Goal: Register for event/course

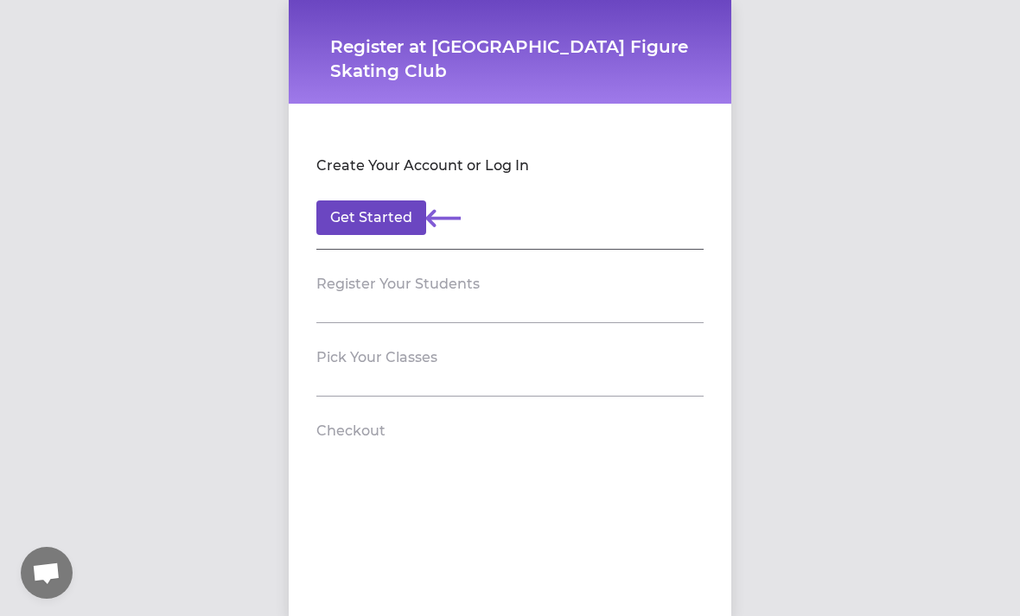
click at [390, 232] on button "Get Started" at bounding box center [371, 217] width 110 height 35
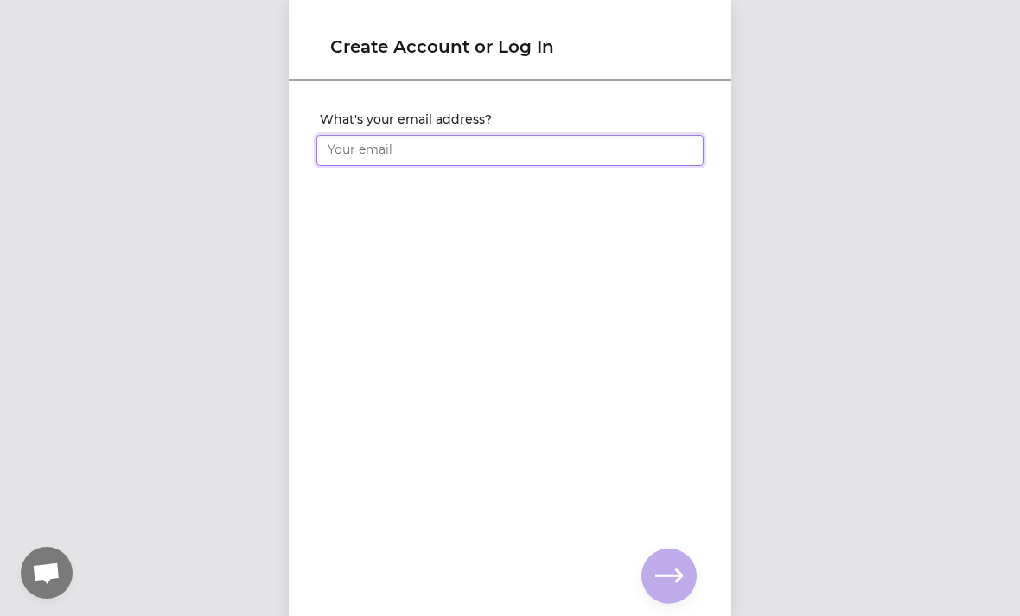
click at [463, 154] on input "What's your email address?" at bounding box center [509, 150] width 387 height 31
type input "[EMAIL_ADDRESS][DOMAIN_NAME]"
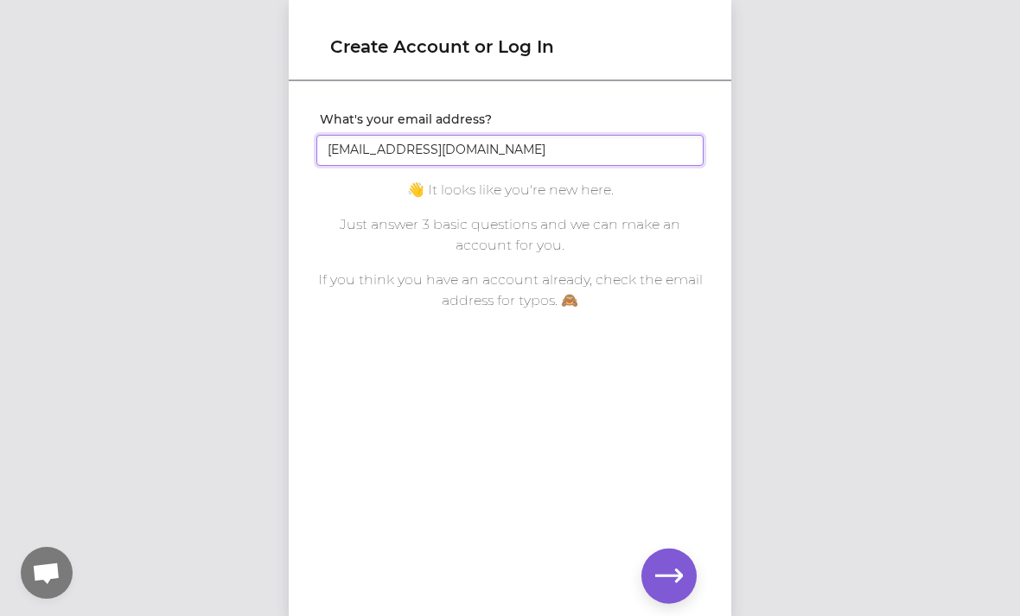
scroll to position [53, 0]
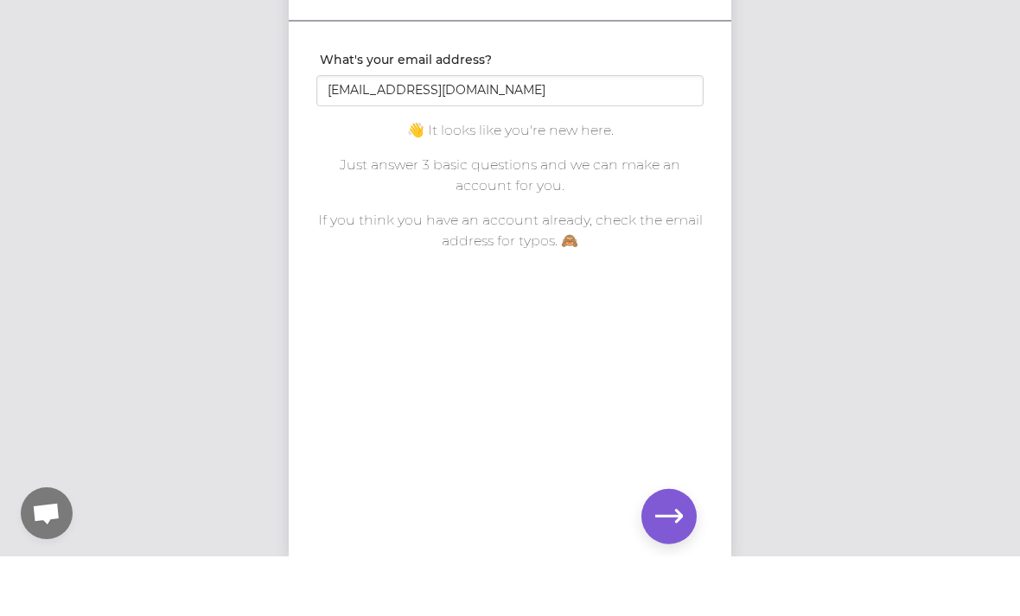
click at [670, 562] on icon "button" at bounding box center [669, 576] width 28 height 28
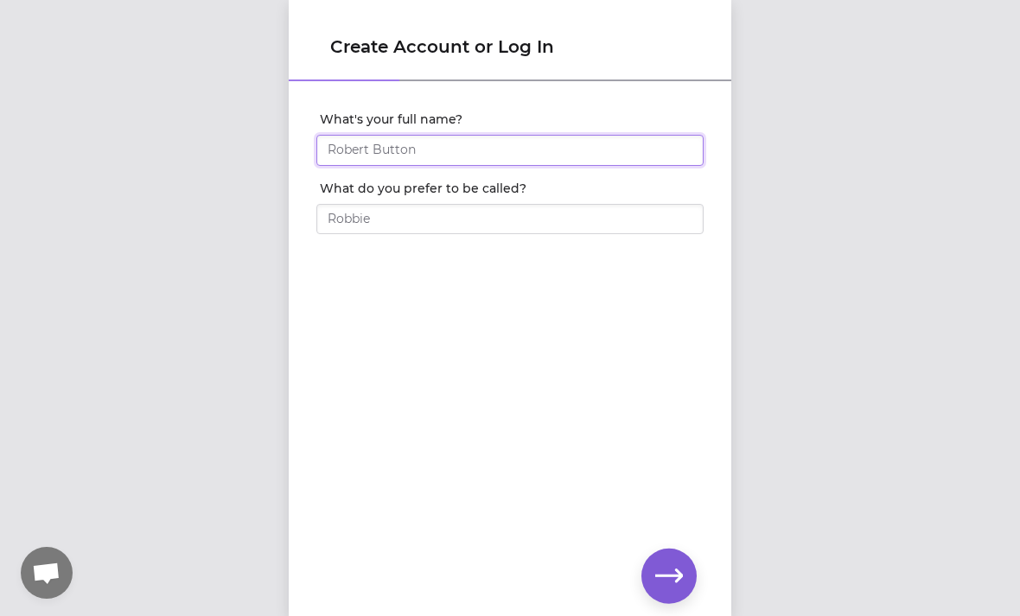
click at [589, 147] on input "What's your full name?" at bounding box center [509, 150] width 387 height 31
type input "[PERSON_NAME]"
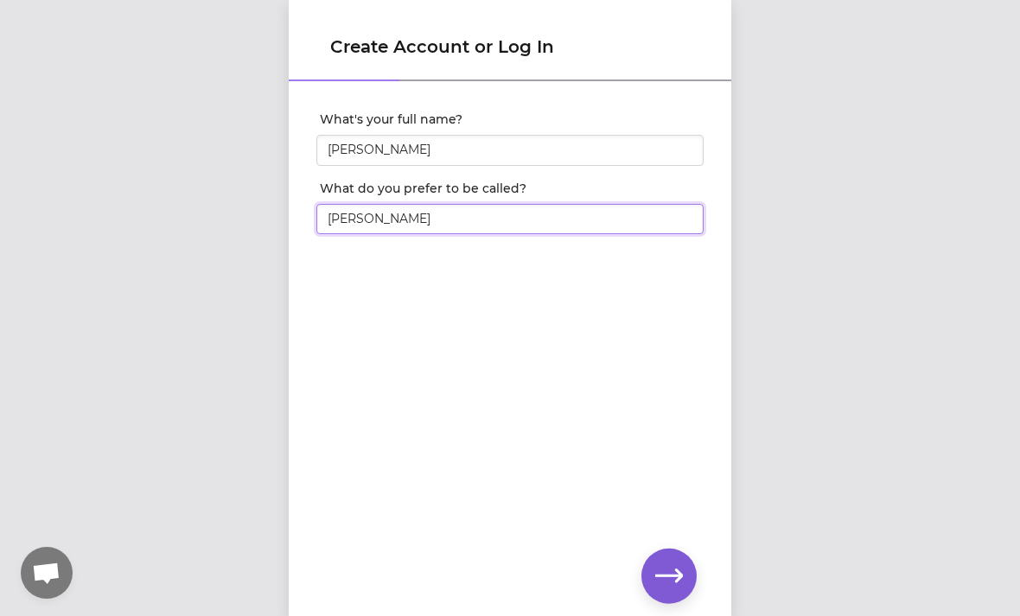
type input "[PERSON_NAME]"
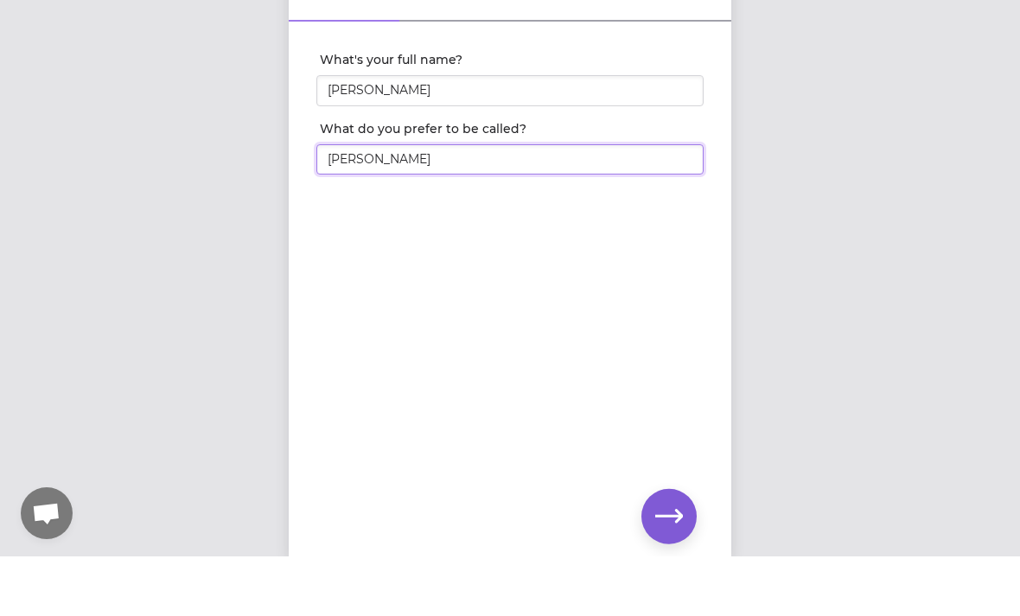
scroll to position [36, 0]
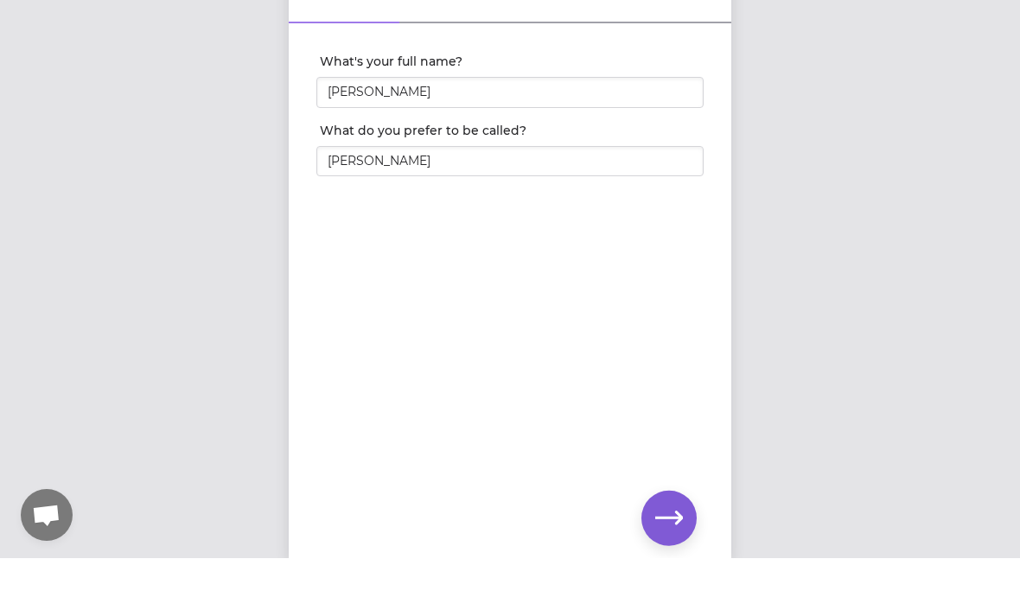
click at [668, 569] on icon "button" at bounding box center [669, 575] width 28 height 13
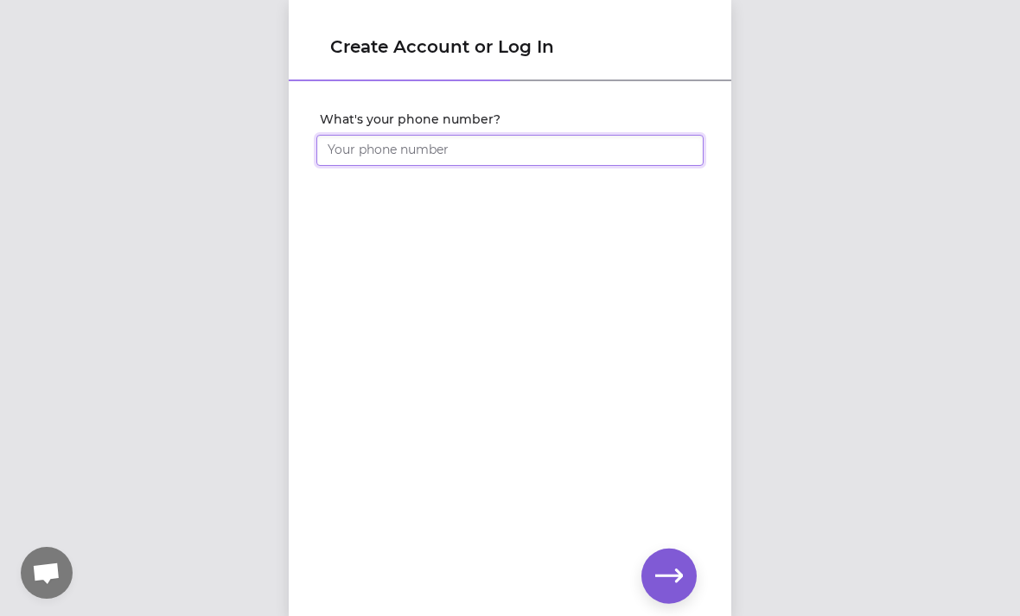
click at [626, 164] on input "What's your phone number?" at bounding box center [509, 150] width 387 height 31
type input "[PHONE_NUMBER]"
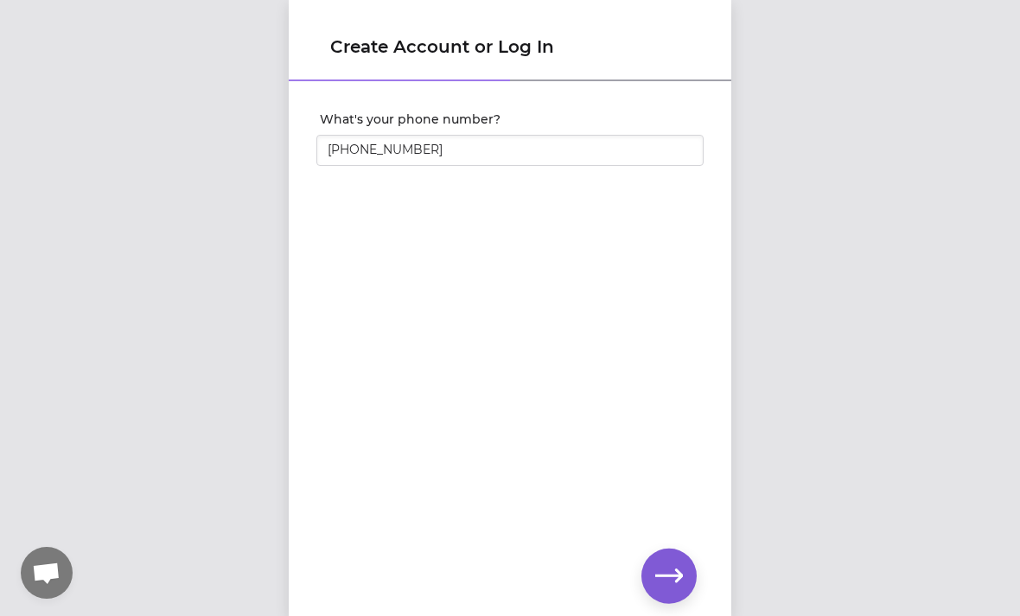
click at [677, 575] on icon "button" at bounding box center [669, 575] width 28 height 13
click at [676, 573] on icon "button" at bounding box center [669, 576] width 28 height 28
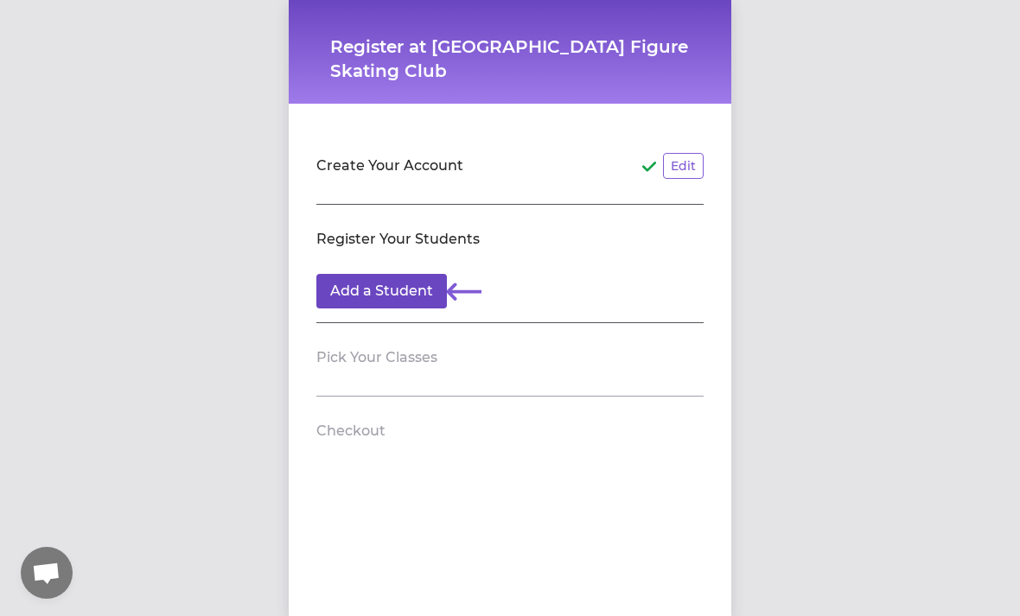
click at [393, 288] on button "Add a Student" at bounding box center [381, 291] width 130 height 35
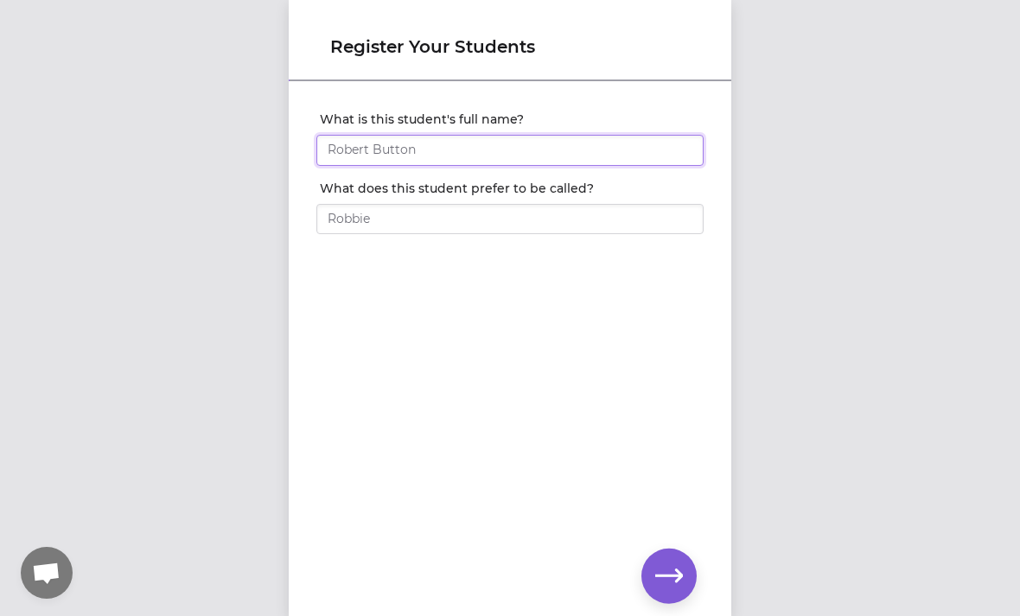
click at [474, 157] on input "What is this student's full name?" at bounding box center [509, 150] width 387 height 31
type input "[PERSON_NAME]"
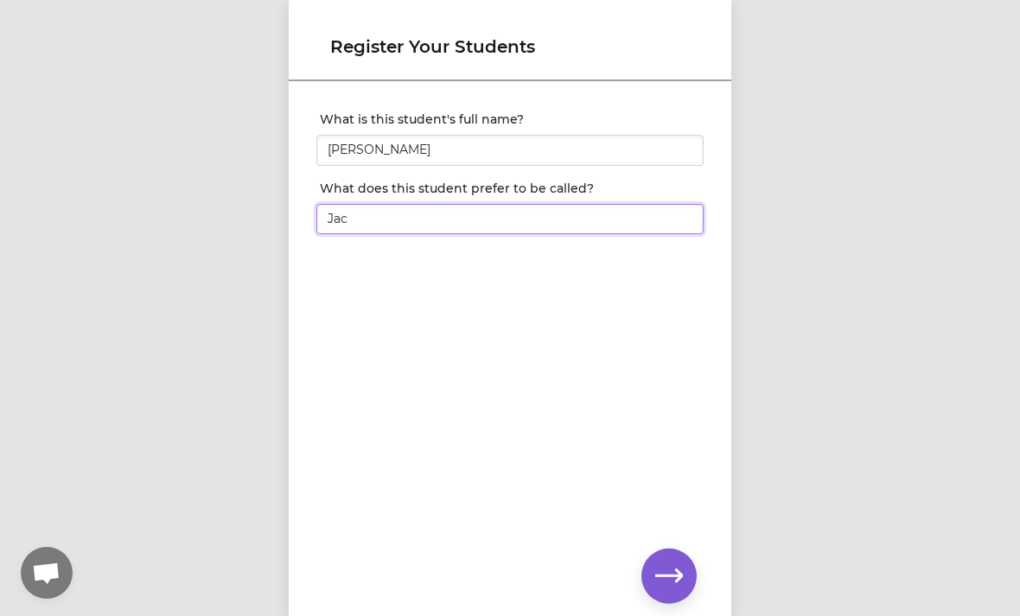
type input "Jack"
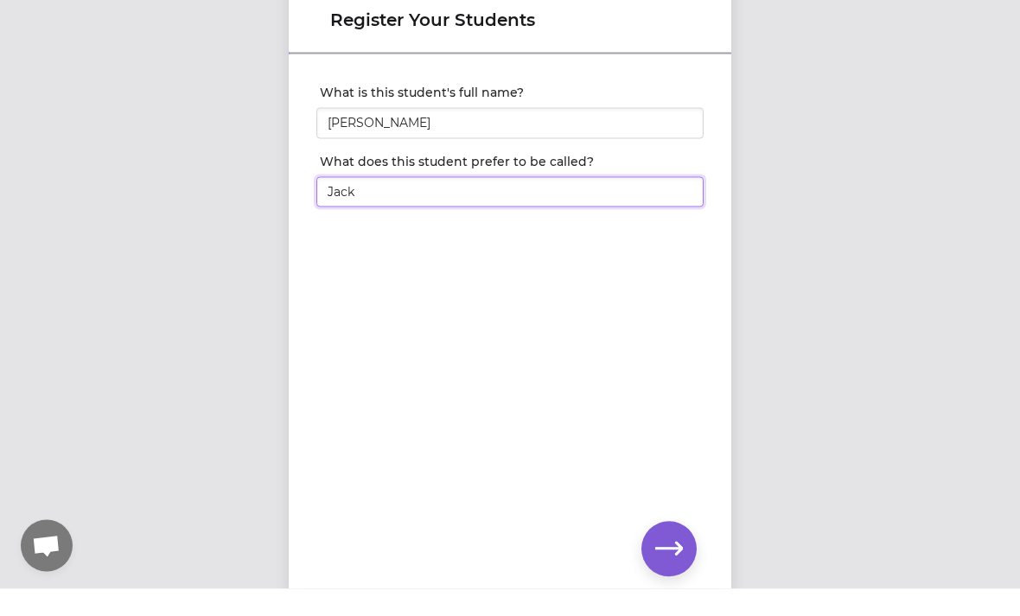
scroll to position [11, 0]
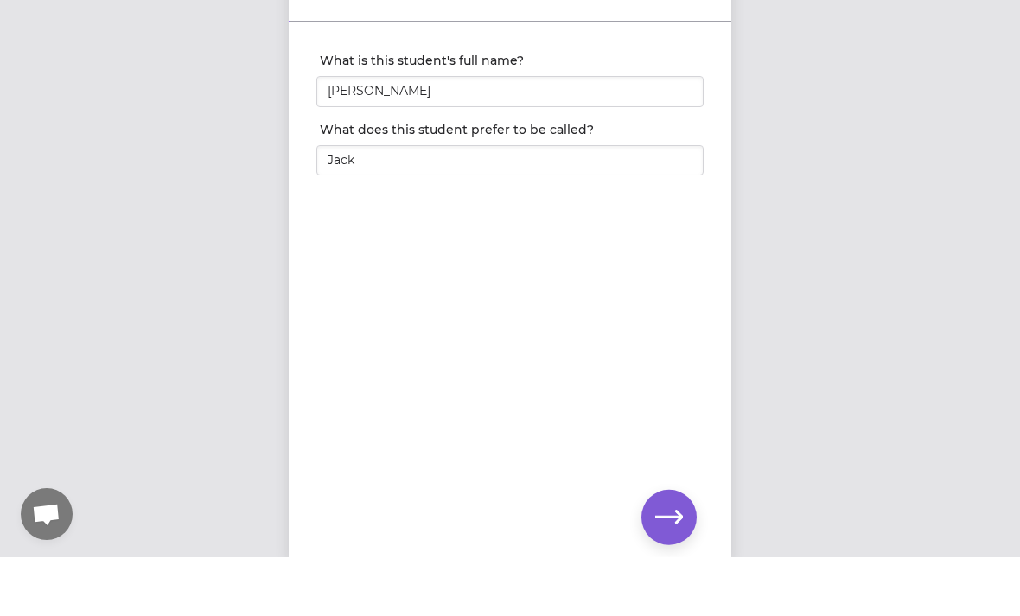
click at [670, 562] on icon "button" at bounding box center [669, 576] width 28 height 28
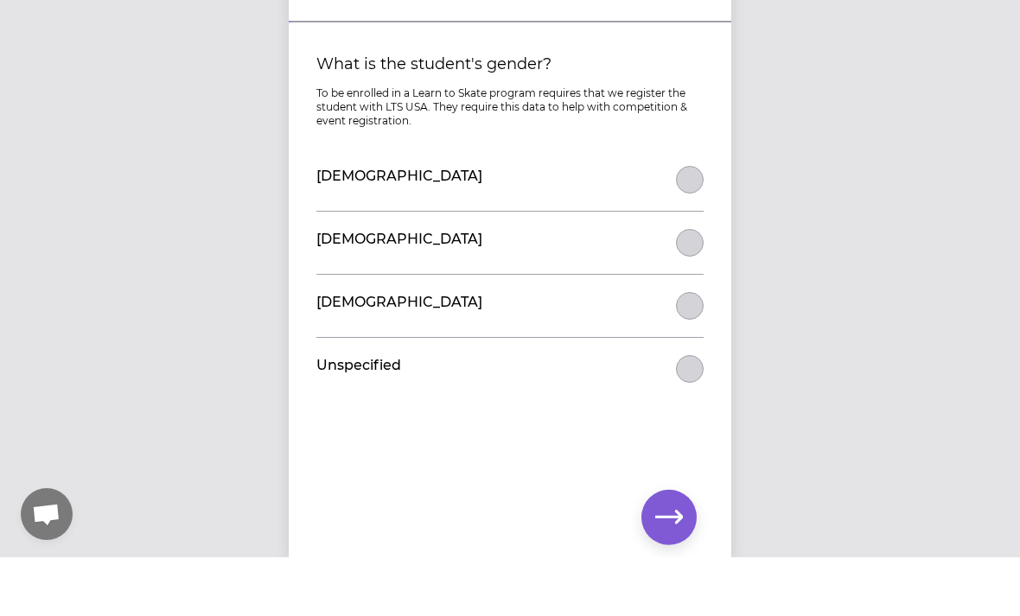
scroll to position [53, 0]
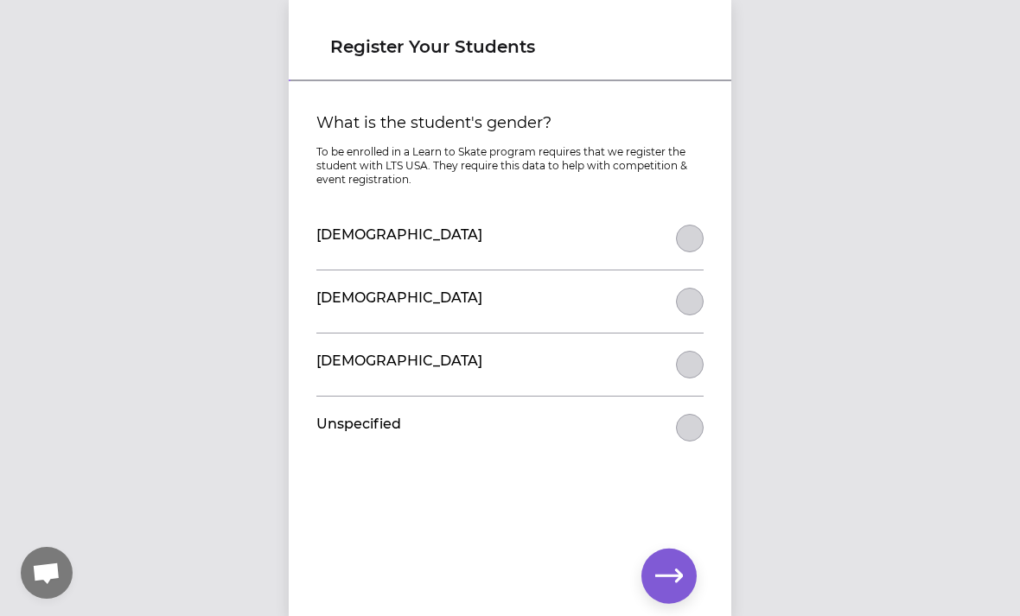
click at [695, 288] on button "What is the student's gender?" at bounding box center [690, 302] width 28 height 28
click at [673, 573] on icon "button" at bounding box center [669, 576] width 28 height 28
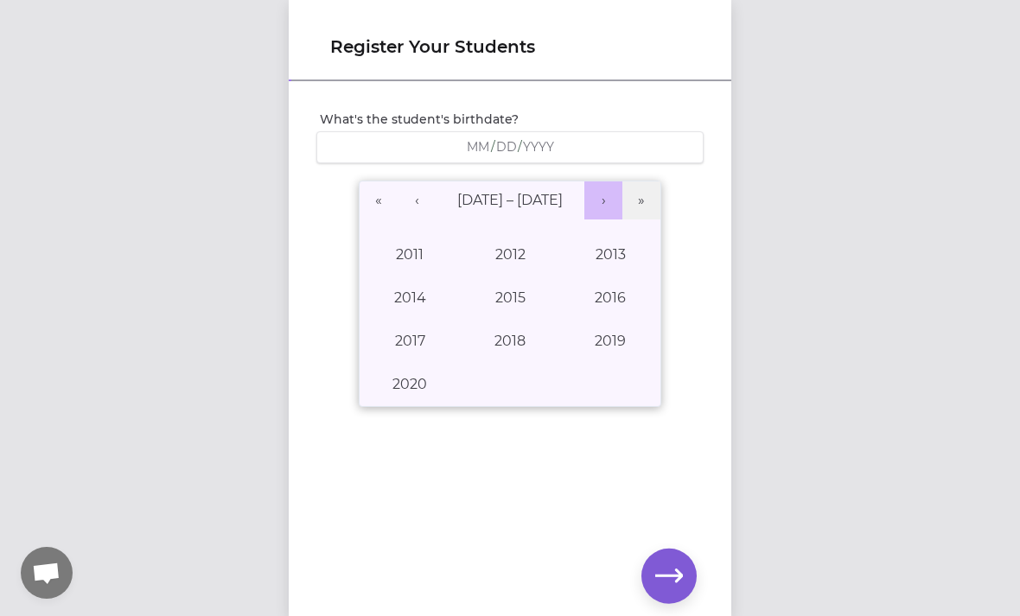
click at [603, 204] on button "›" at bounding box center [603, 200] width 38 height 38
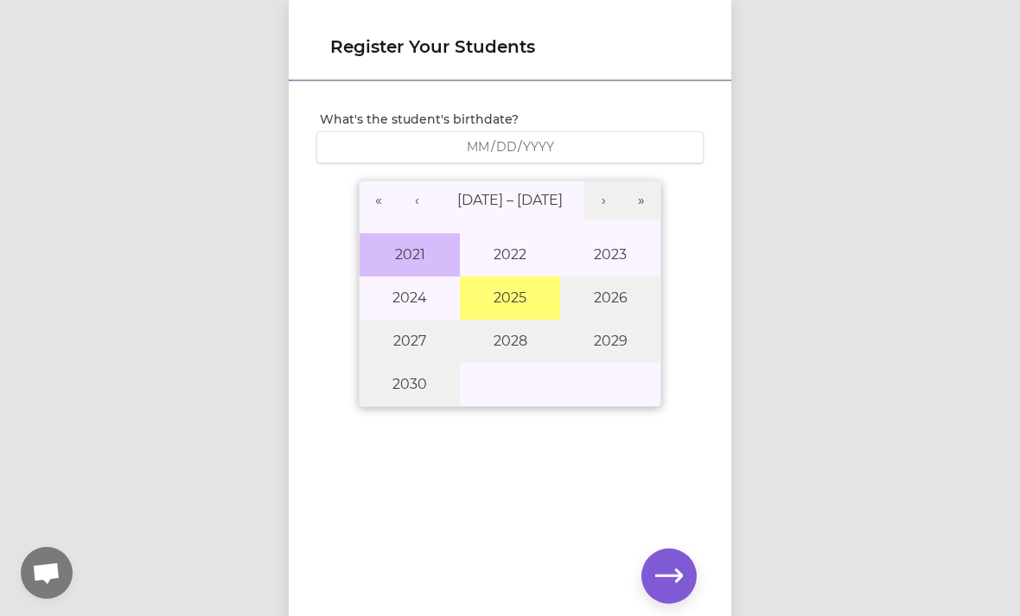
click at [419, 254] on button "2021" at bounding box center [409, 254] width 100 height 43
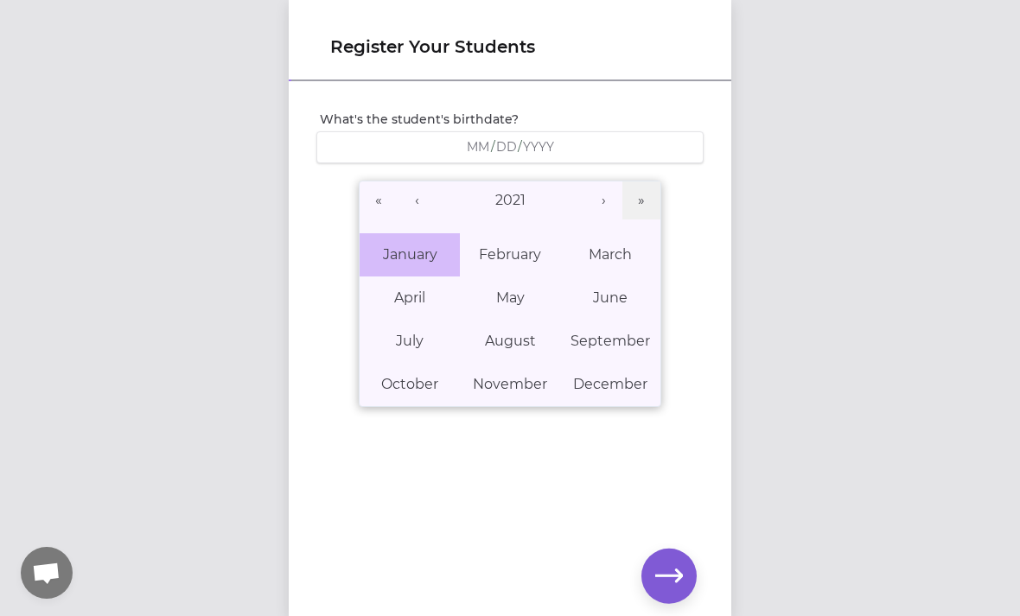
click at [426, 255] on abbr "January" at bounding box center [410, 254] width 54 height 16
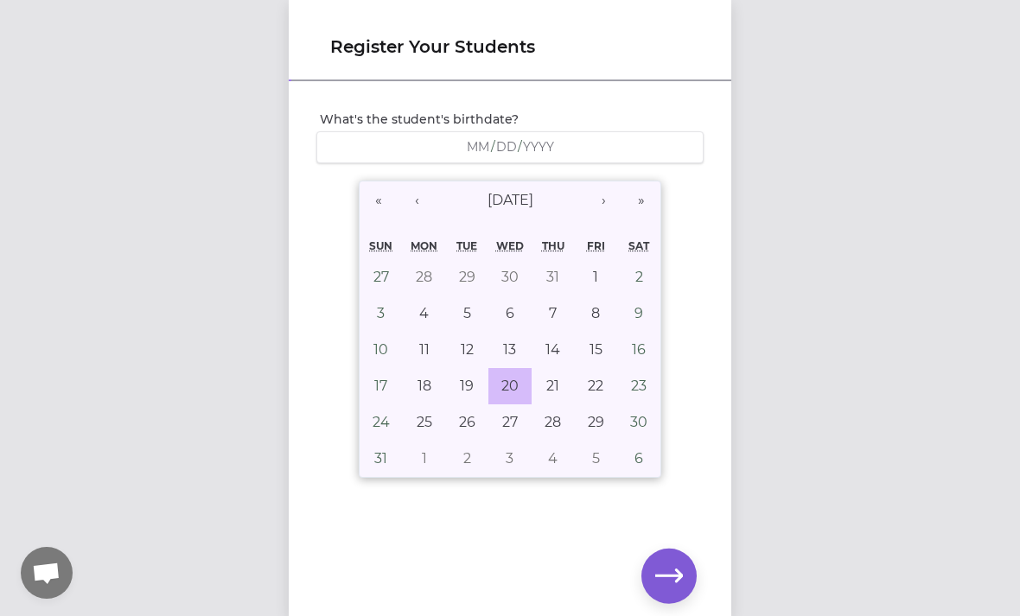
click at [507, 385] on abbr "20" at bounding box center [509, 386] width 17 height 16
type input "[DATE]"
type input "1"
type input "20"
type input "2021"
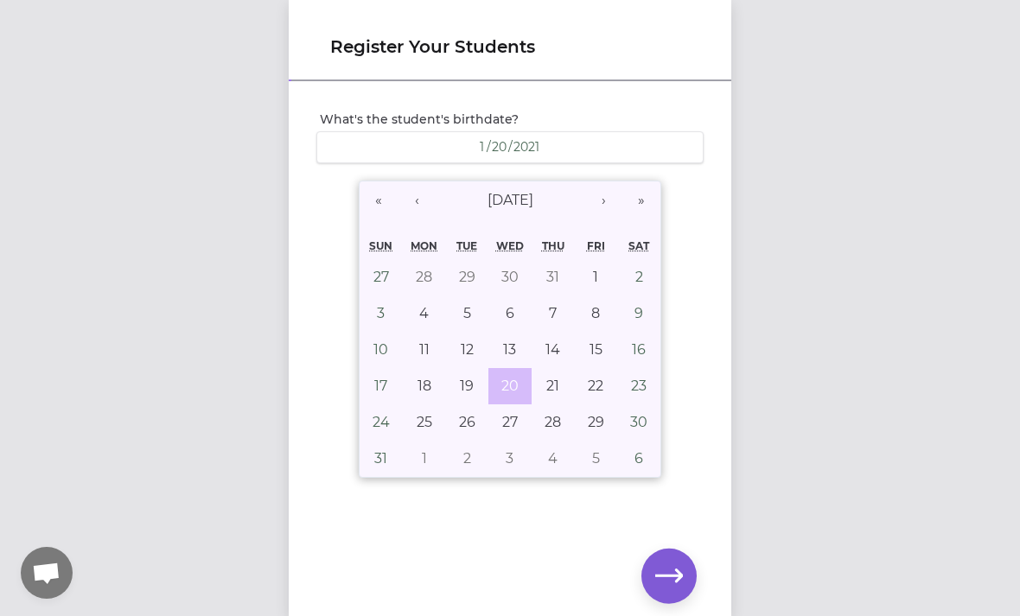
click at [670, 615] on html "Register Your Students What's the student's birthdate? [DEMOGRAPHIC_DATA] [DEMO…" at bounding box center [510, 308] width 1020 height 616
click at [669, 615] on html "Register Your Students What's the student's birthdate? [DEMOGRAPHIC_DATA] [DEMO…" at bounding box center [510, 308] width 1020 height 616
click at [685, 615] on html "Register Your Students What's the student's birthdate? [DEMOGRAPHIC_DATA] [DEMO…" at bounding box center [510, 308] width 1020 height 616
click at [678, 575] on icon "button" at bounding box center [669, 575] width 28 height 13
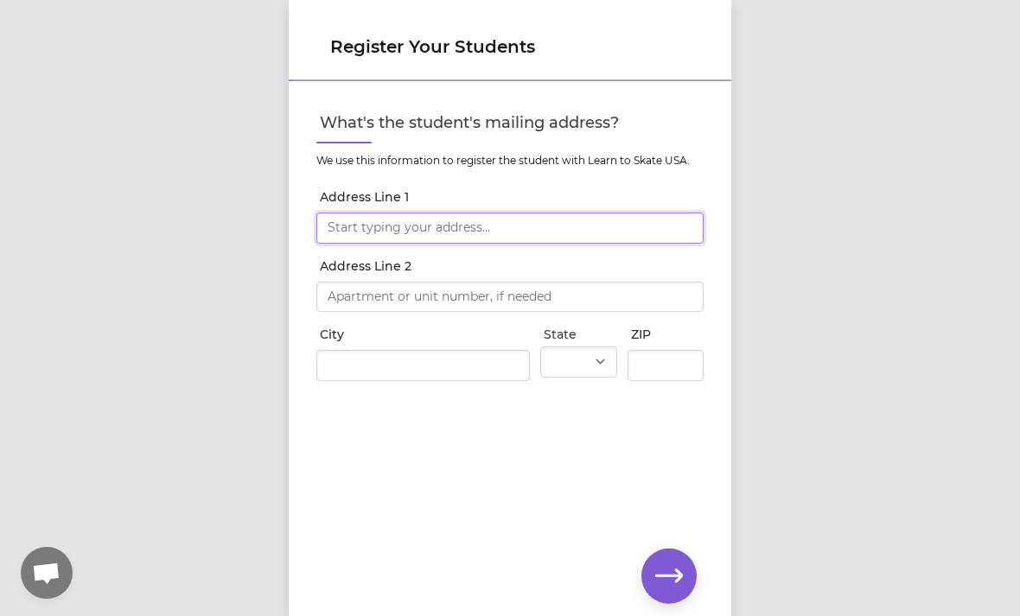
click at [537, 226] on input "Address Line 1" at bounding box center [509, 228] width 387 height 31
type input "[STREET_ADDRESS][PERSON_NAME]"
type input "[PERSON_NAME]"
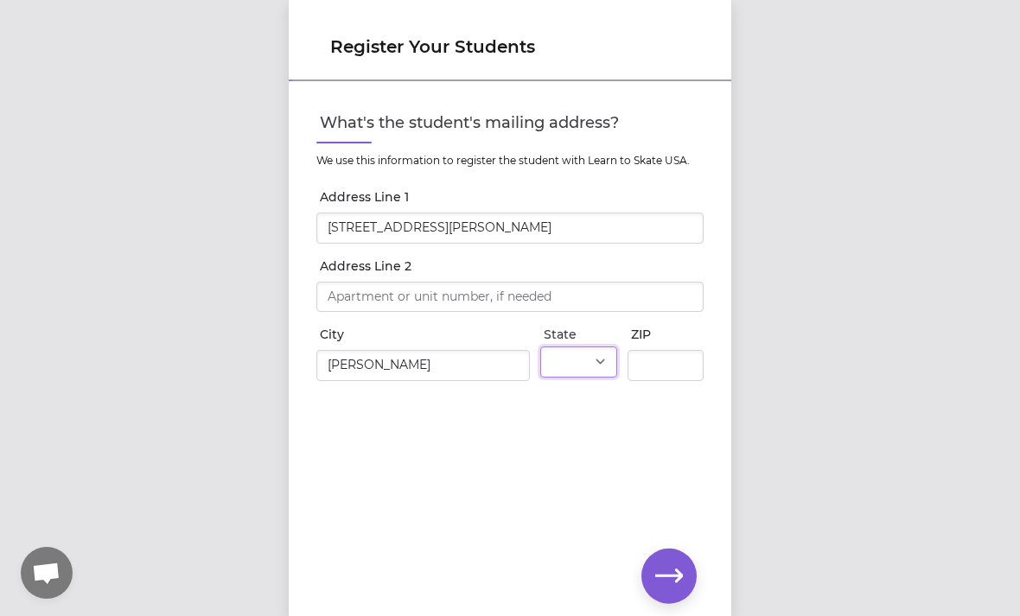
select select "WA"
type input "99004"
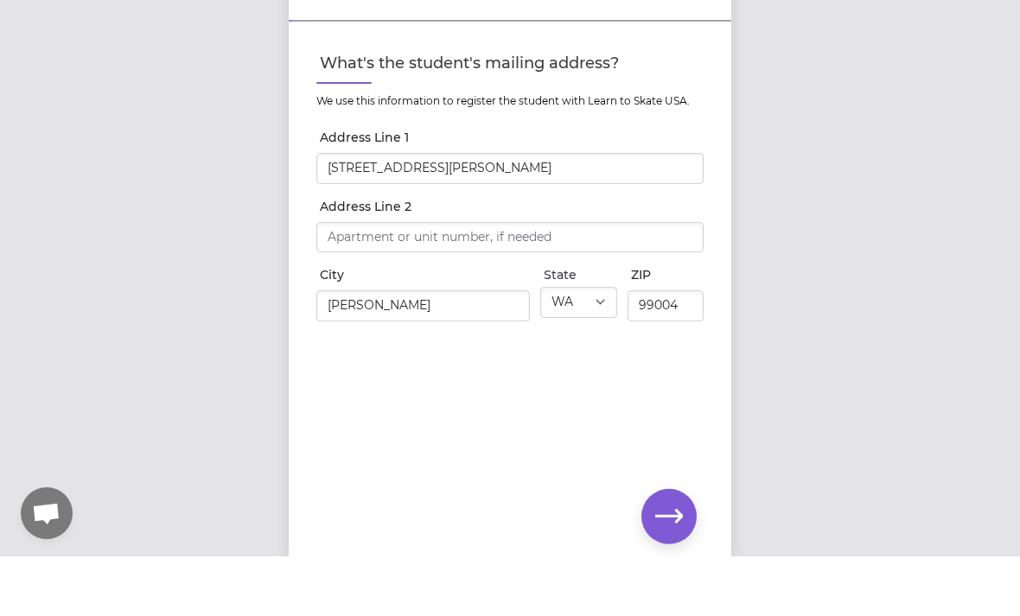
click at [677, 569] on icon "button" at bounding box center [669, 575] width 28 height 13
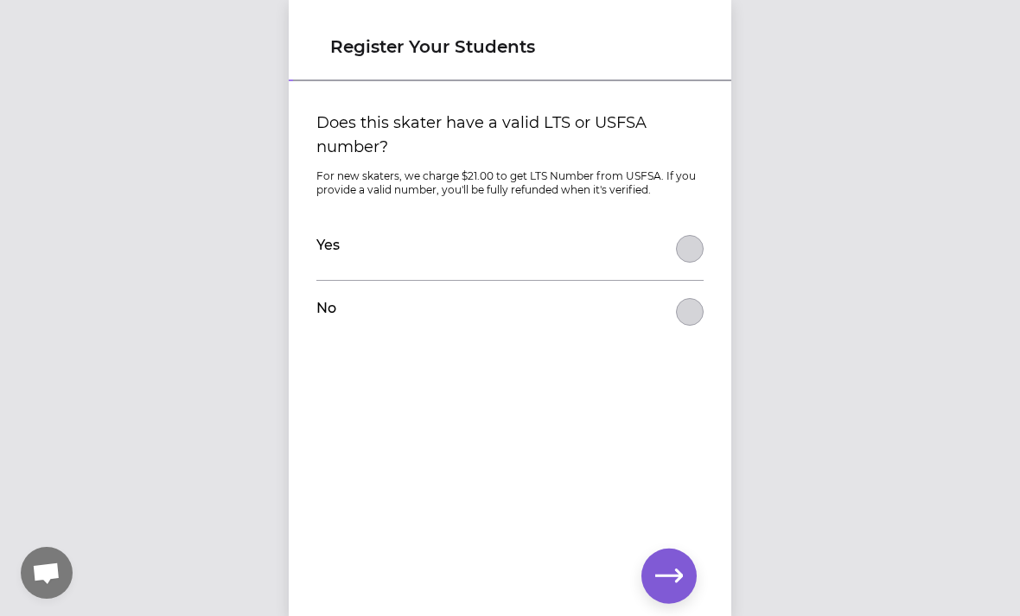
click at [694, 309] on button "Does this skater have a valid LTS or USFSA number?" at bounding box center [690, 312] width 28 height 28
click at [677, 574] on icon "button" at bounding box center [669, 575] width 28 height 13
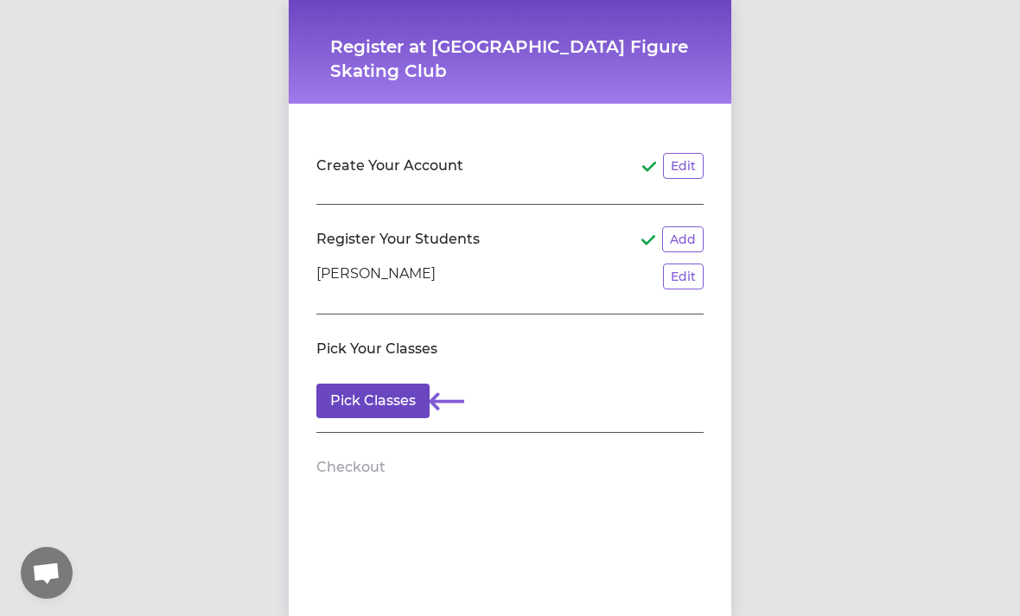
click at [375, 403] on button "Pick Classes" at bounding box center [372, 401] width 113 height 35
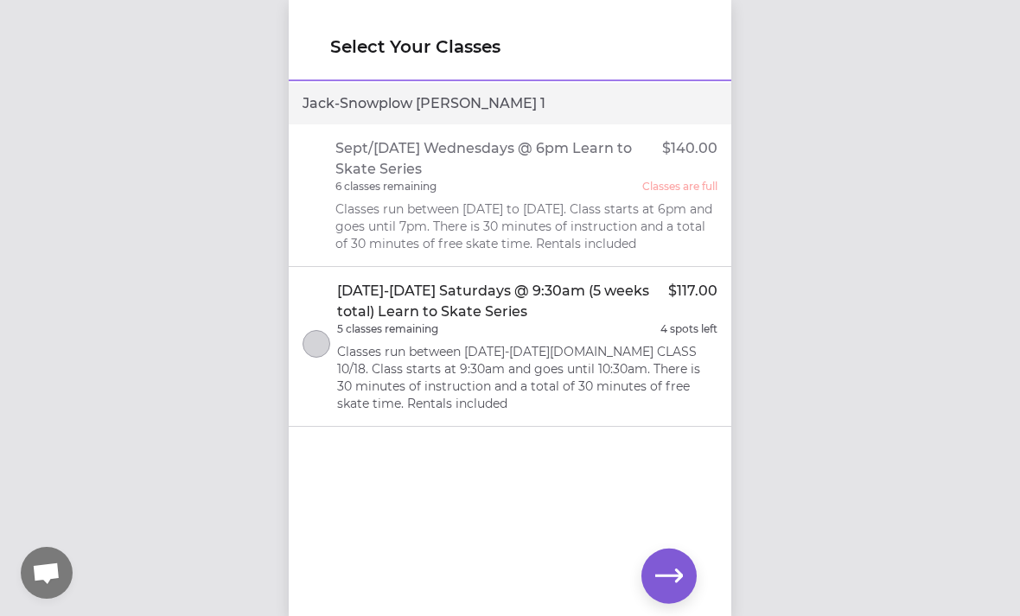
click at [670, 572] on icon "button" at bounding box center [669, 576] width 28 height 28
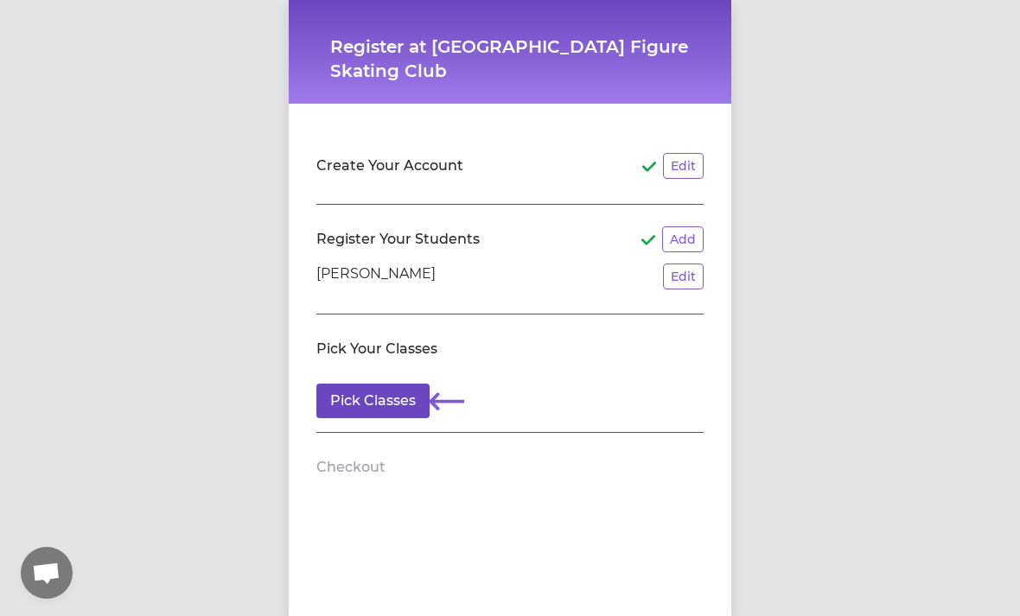
click at [359, 401] on button "Pick Classes" at bounding box center [372, 401] width 113 height 35
